Goal: Task Accomplishment & Management: Manage account settings

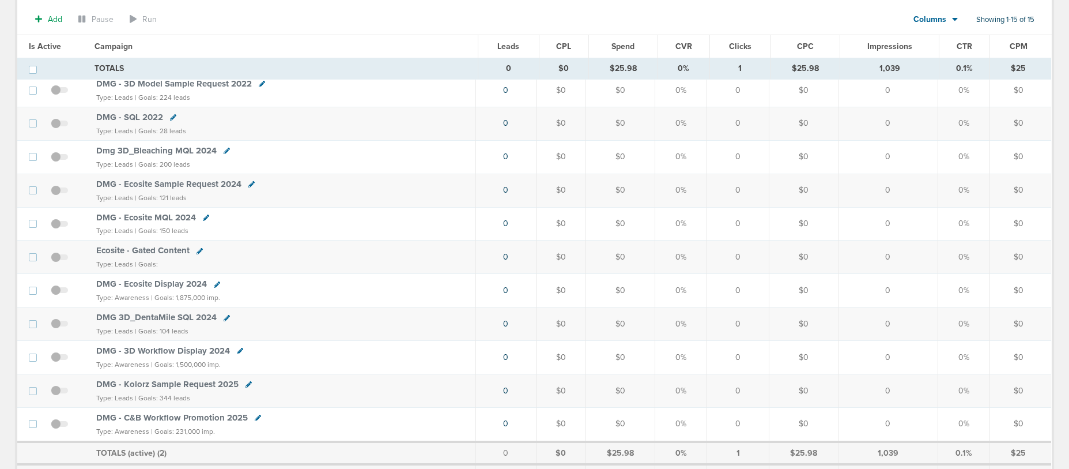
scroll to position [322, 0]
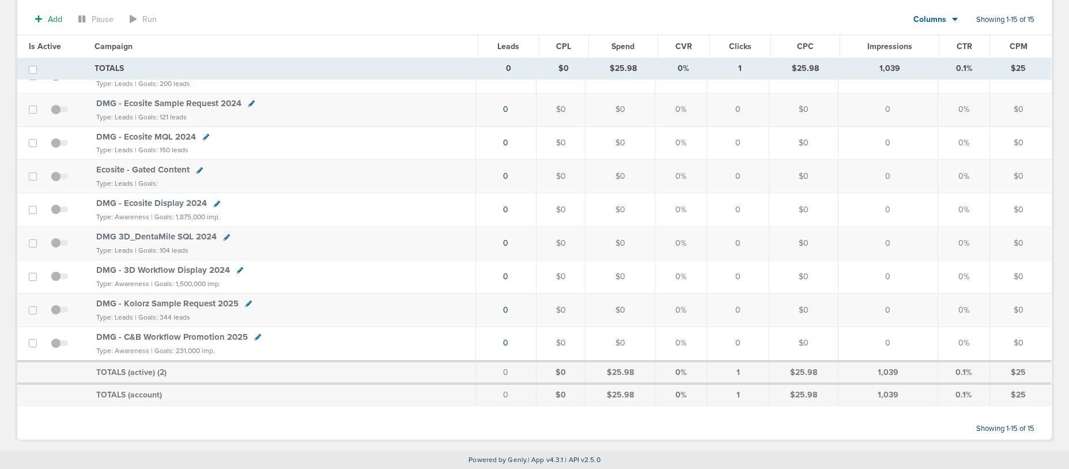
click at [161, 335] on span "DMG - C&B Workflow Promotion 2025" at bounding box center [172, 336] width 152 height 10
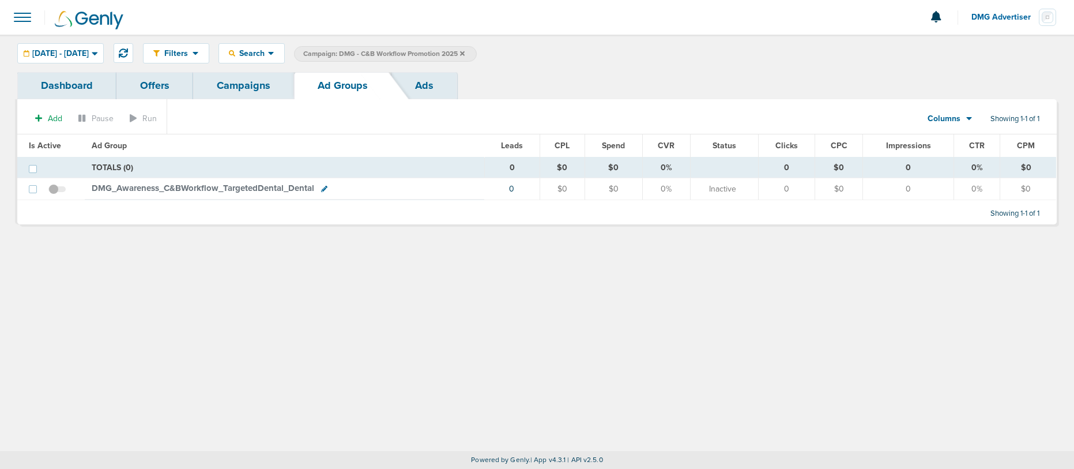
click at [179, 189] on span "DMG_ Awareness_ C&BWorkflow_ TargetedDental_ Dental" at bounding box center [203, 188] width 223 height 10
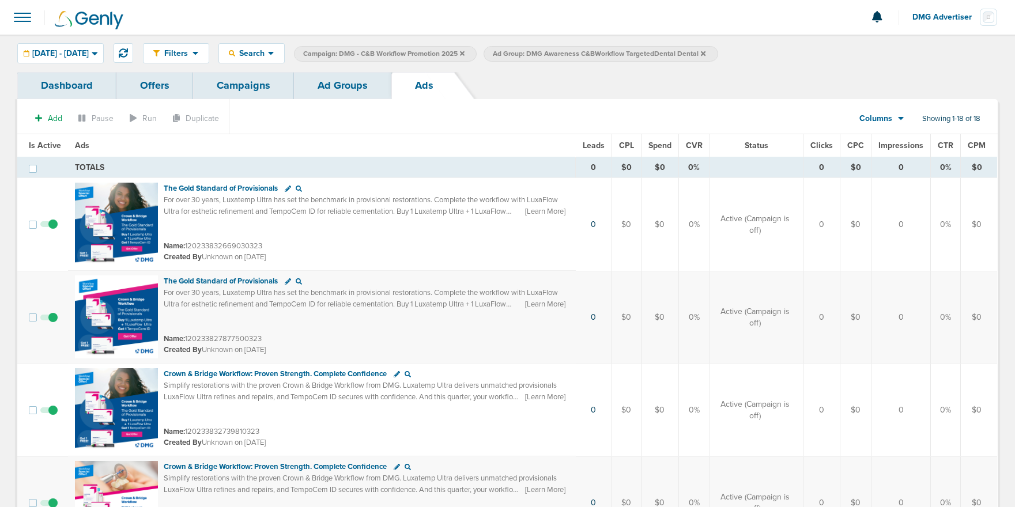
click at [943, 20] on span "DMG Advertiser" at bounding box center [946, 17] width 67 height 8
click at [927, 58] on ul "Profile Sign Out" at bounding box center [940, 42] width 115 height 31
click at [927, 52] on link "Sign Out" at bounding box center [940, 50] width 115 height 14
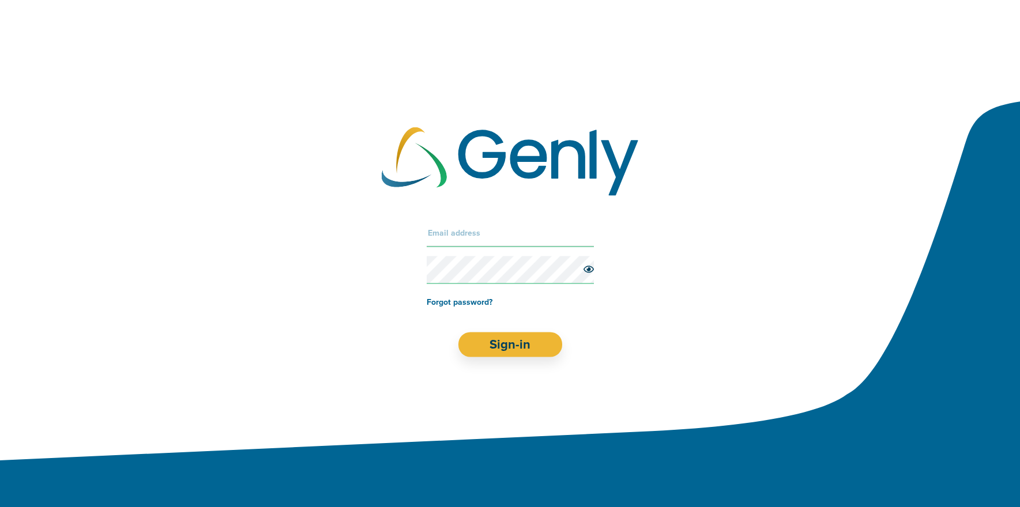
click at [457, 224] on input "text" at bounding box center [510, 234] width 167 height 28
type input "[PERSON_NAME][EMAIL_ADDRESS][DOMAIN_NAME]"
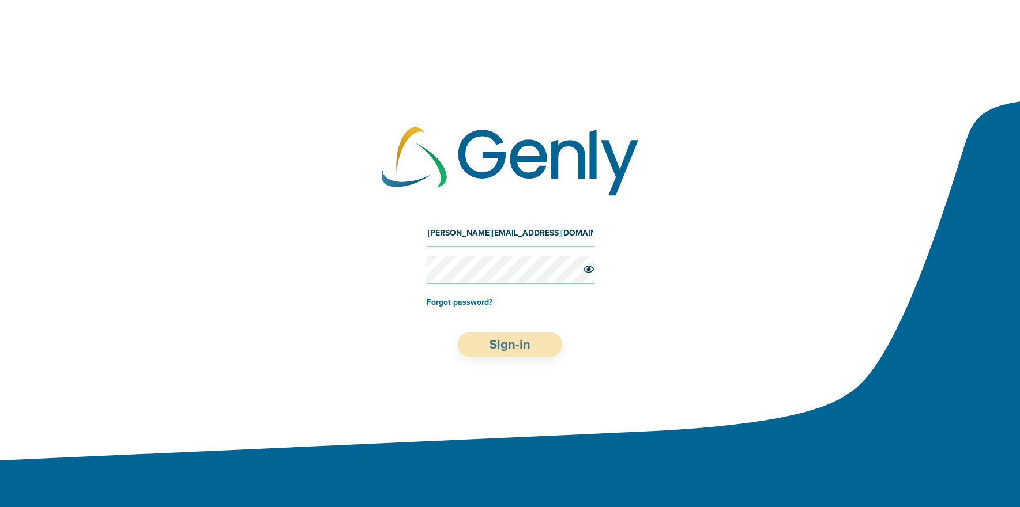
click at [539, 348] on button "Sign-in" at bounding box center [510, 345] width 104 height 25
